Goal: Transaction & Acquisition: Purchase product/service

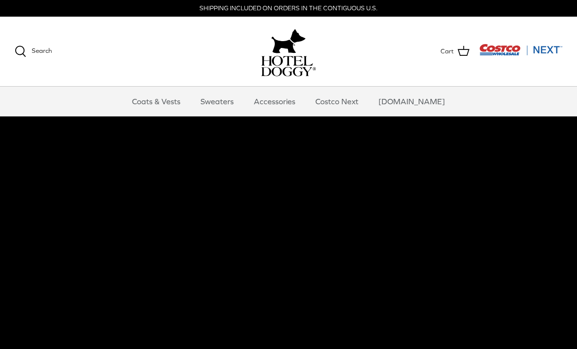
click at [296, 100] on link "Accessories" at bounding box center [274, 101] width 59 height 29
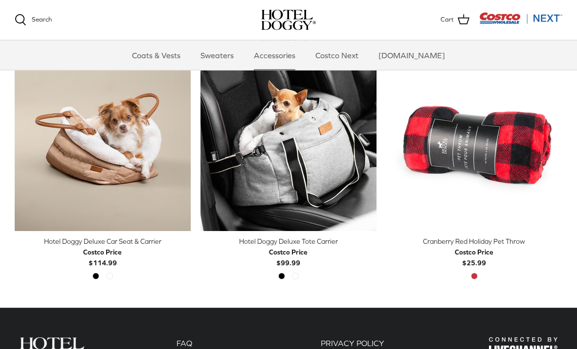
scroll to position [248, 0]
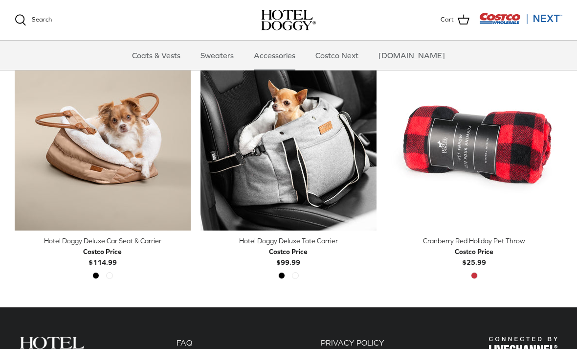
click at [333, 166] on img "Hotel Doggy Deluxe Tote Carrier" at bounding box center [289, 142] width 176 height 176
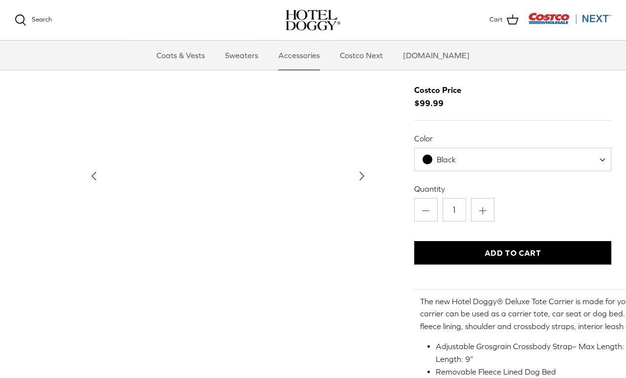
scroll to position [35, 0]
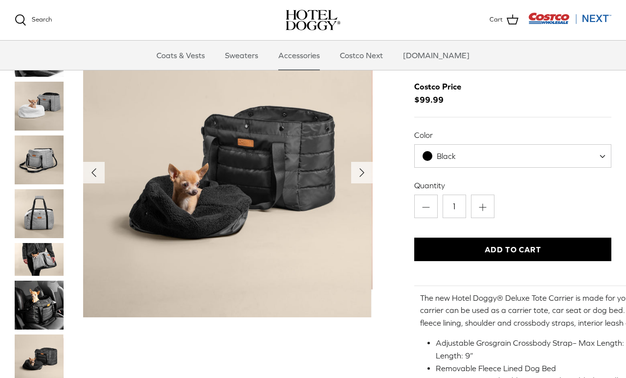
click at [49, 271] on img "Thumbnail Link" at bounding box center [39, 259] width 49 height 33
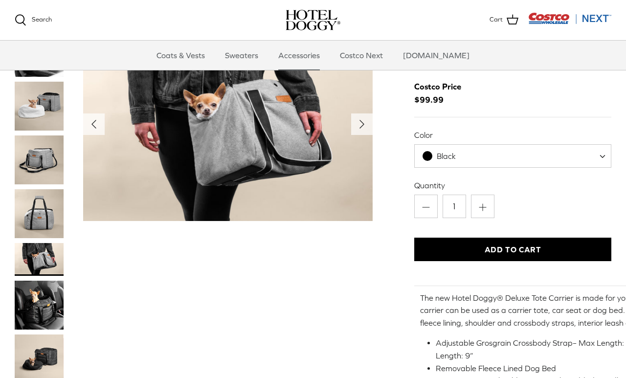
click at [573, 155] on span "Black" at bounding box center [512, 155] width 197 height 23
select select "Grey"
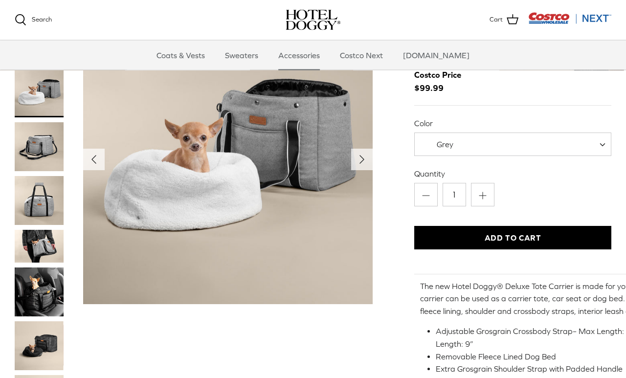
scroll to position [47, 0]
click at [38, 293] on img "Thumbnail Link" at bounding box center [38, 292] width 49 height 49
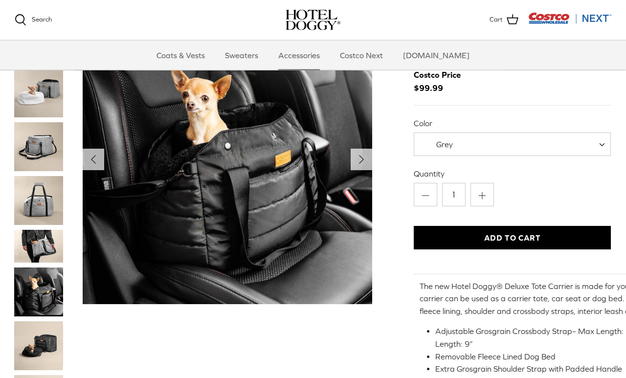
click at [36, 348] on img "Thumbnail Link" at bounding box center [38, 345] width 49 height 49
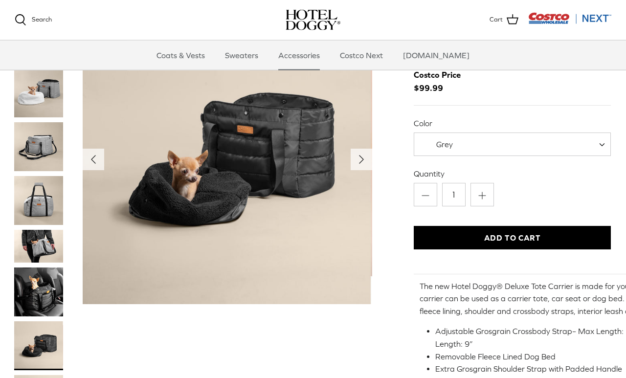
click at [32, 299] on img "Thumbnail Link" at bounding box center [38, 292] width 49 height 49
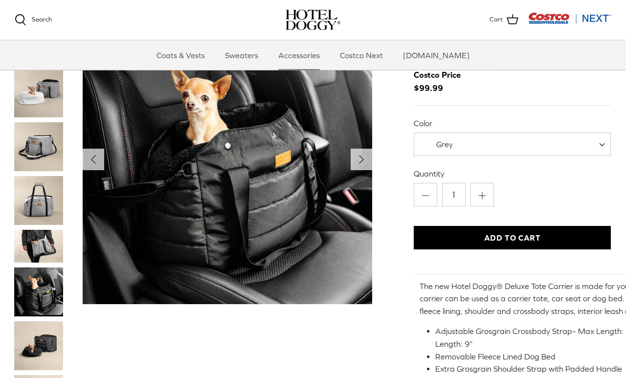
click at [28, 236] on img "Thumbnail Link" at bounding box center [38, 246] width 49 height 33
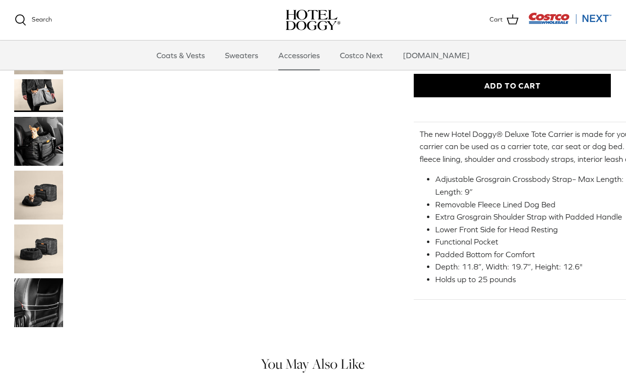
scroll to position [200, 0]
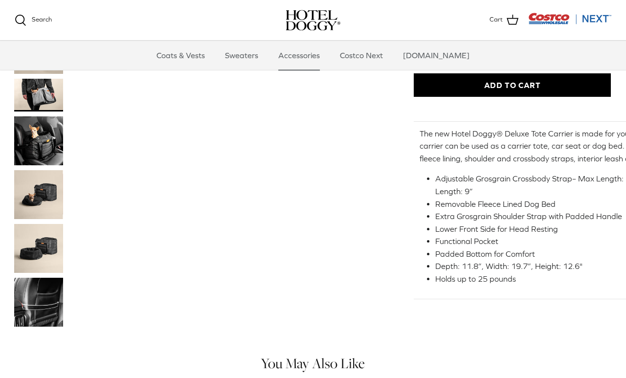
click at [38, 316] on img "Thumbnail Link" at bounding box center [38, 302] width 49 height 49
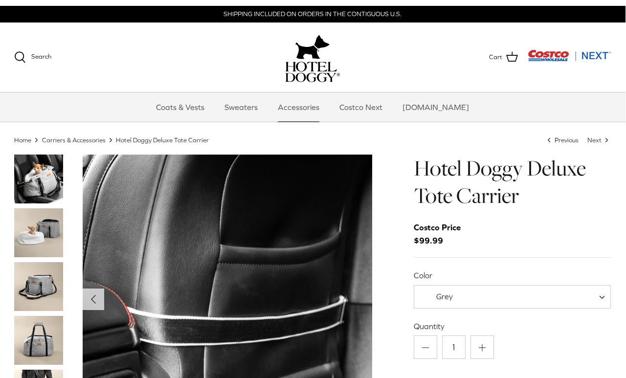
scroll to position [0, 0]
